Goal: Information Seeking & Learning: Learn about a topic

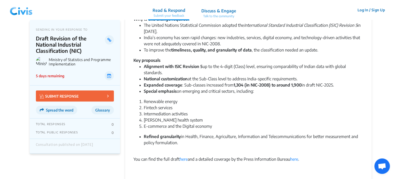
click at [26, 10] on img at bounding box center [21, 9] width 27 height 15
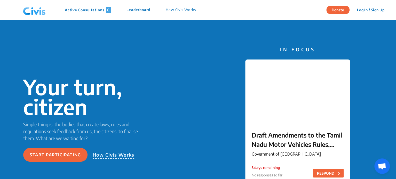
click at [79, 11] on p "Active Consultations 6" at bounding box center [88, 10] width 46 height 6
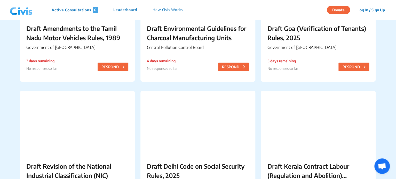
scroll to position [193, 0]
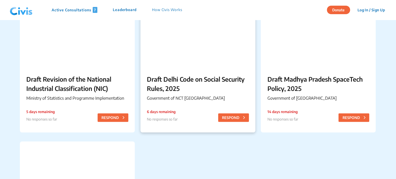
scroll to position [198, 0]
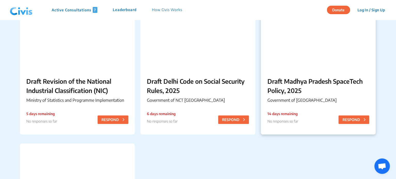
click at [312, 93] on p "Draft Madhya Pradesh SpaceTech Policy, 2025" at bounding box center [318, 86] width 102 height 19
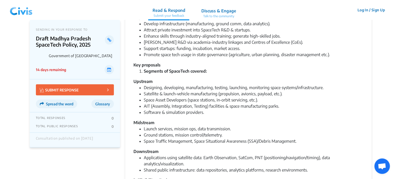
scroll to position [109, 0]
click at [279, 94] on li "Satellite & launch‐vehicle manufacturing (propulsion, avionics, payload, etc.)." at bounding box center [253, 94] width 219 height 6
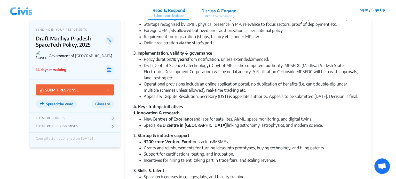
scroll to position [292, 0]
click at [105, 106] on span "Glossary" at bounding box center [102, 104] width 15 height 4
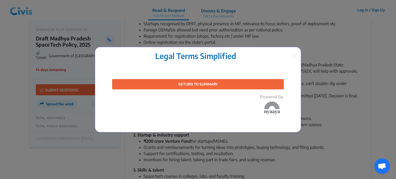
click at [293, 55] on img at bounding box center [294, 56] width 5 height 4
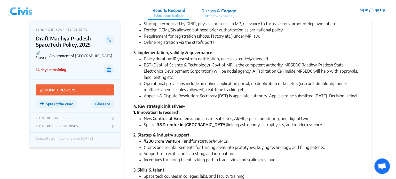
click at [107, 103] on span "Glossary" at bounding box center [102, 104] width 15 height 4
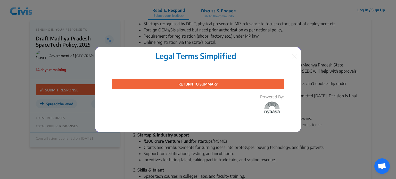
click at [294, 55] on img at bounding box center [294, 56] width 5 height 4
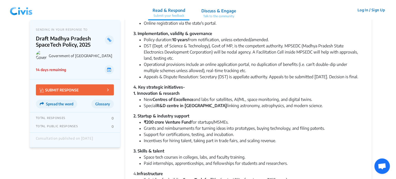
scroll to position [310, 0]
click at [104, 102] on span "Glossary" at bounding box center [102, 104] width 15 height 4
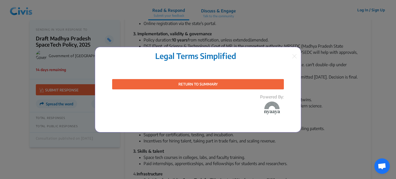
click at [293, 55] on img at bounding box center [294, 56] width 5 height 4
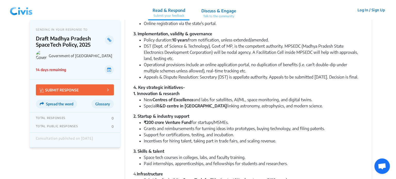
click at [20, 13] on img at bounding box center [21, 9] width 27 height 15
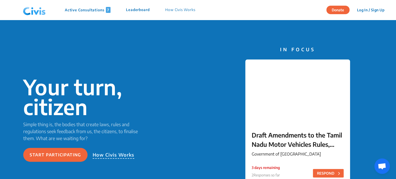
click at [84, 11] on p "Active Consultations 7" at bounding box center [88, 10] width 46 height 6
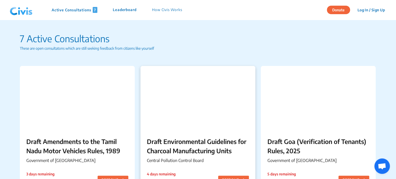
click at [205, 144] on p "Draft Environmental Guidelines for Charcoal Manufacturing Units" at bounding box center [198, 146] width 102 height 19
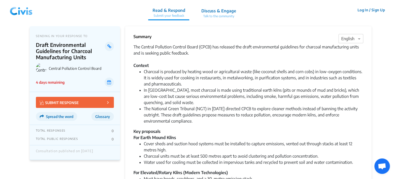
click at [103, 115] on span "Glossary" at bounding box center [102, 117] width 15 height 4
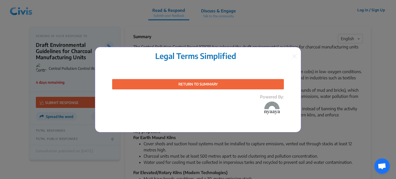
click at [294, 56] on img at bounding box center [294, 56] width 5 height 4
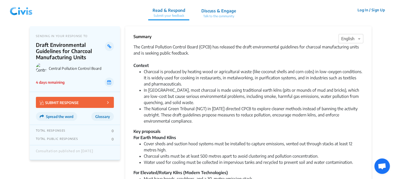
click at [96, 117] on span "Glossary" at bounding box center [102, 117] width 15 height 4
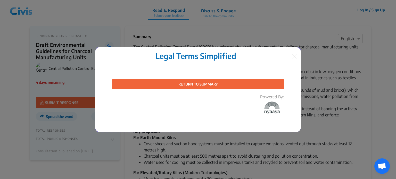
click at [295, 55] on img at bounding box center [294, 56] width 5 height 4
